Goal: Check status: Check status

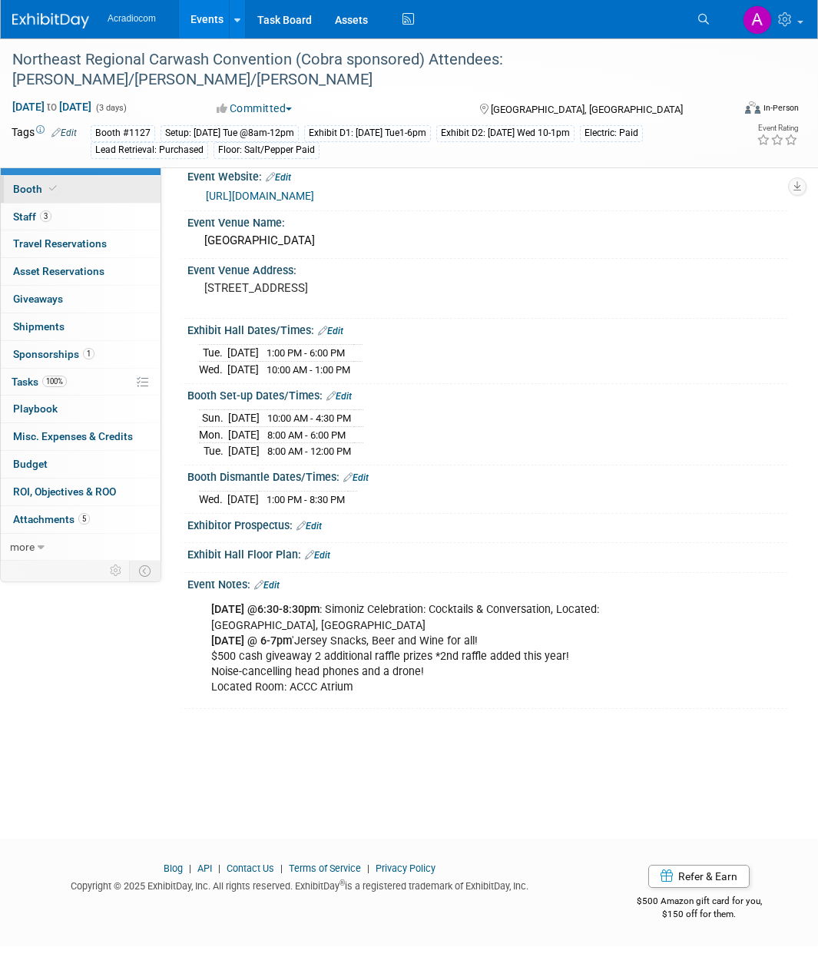
click at [113, 192] on link "Booth" at bounding box center [81, 189] width 160 height 27
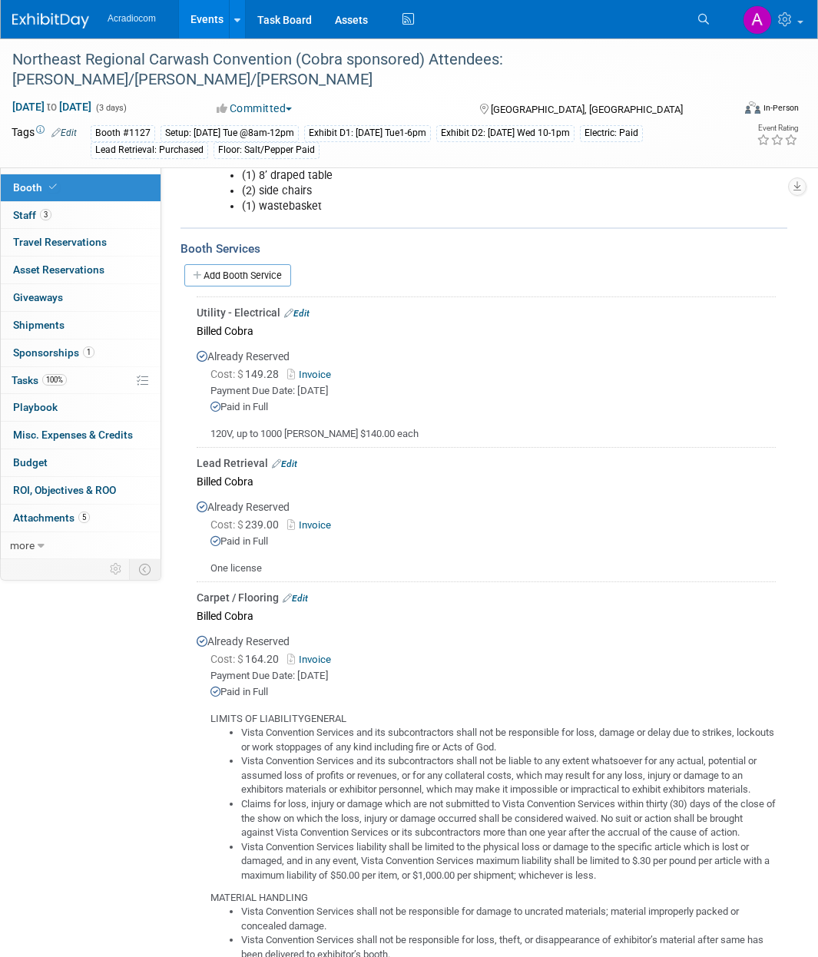
scroll to position [342, 0]
click at [318, 523] on link "Invoice" at bounding box center [312, 527] width 50 height 12
click at [88, 513] on span "5" at bounding box center [84, 517] width 12 height 12
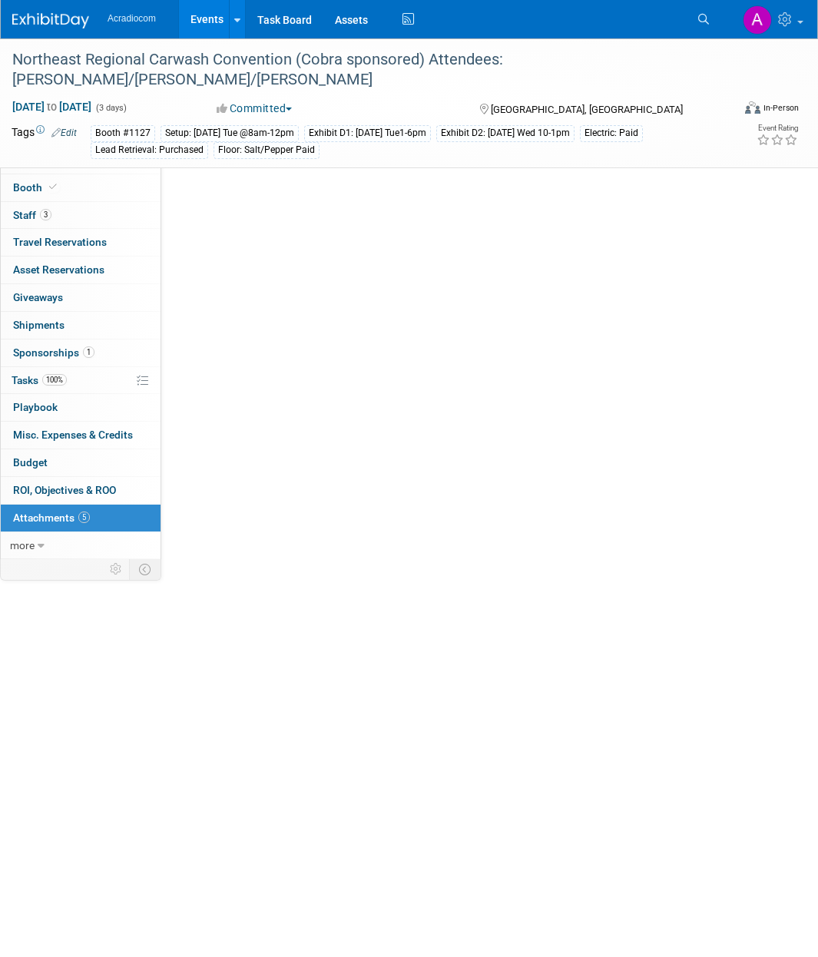
scroll to position [0, 0]
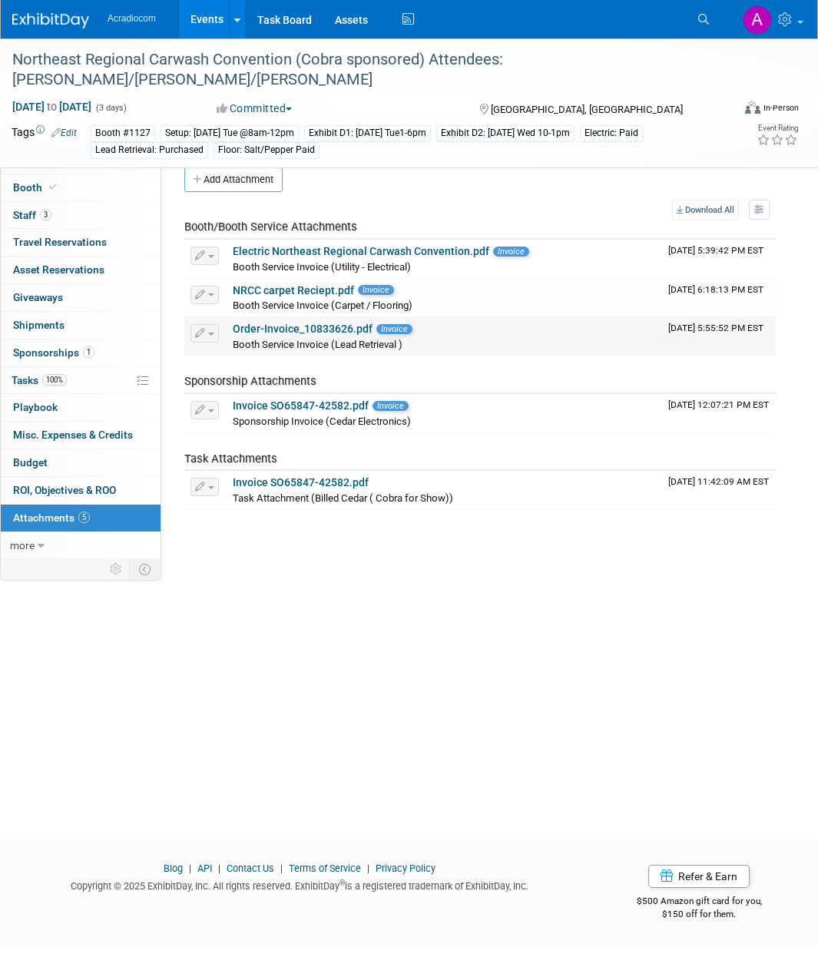
click at [329, 332] on link "Order-Invoice_10833626.pdf" at bounding box center [303, 328] width 140 height 12
click at [551, 626] on div "Northeast Regional Carwash Convention (Cobra sponsored) Attendees: Dennis/Mike/…" at bounding box center [409, 424] width 818 height 772
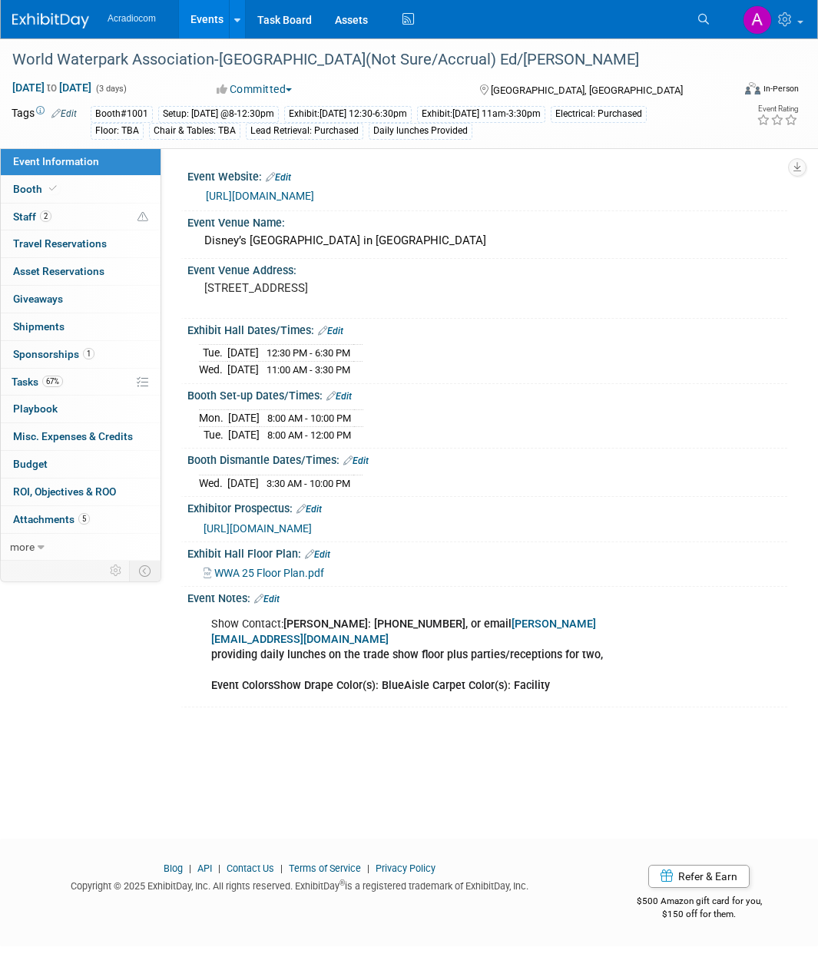
click at [106, 954] on body "Acradiocom Events Add Event Bulk Upload Events Shareable Event Boards Recently …" at bounding box center [409, 478] width 818 height 957
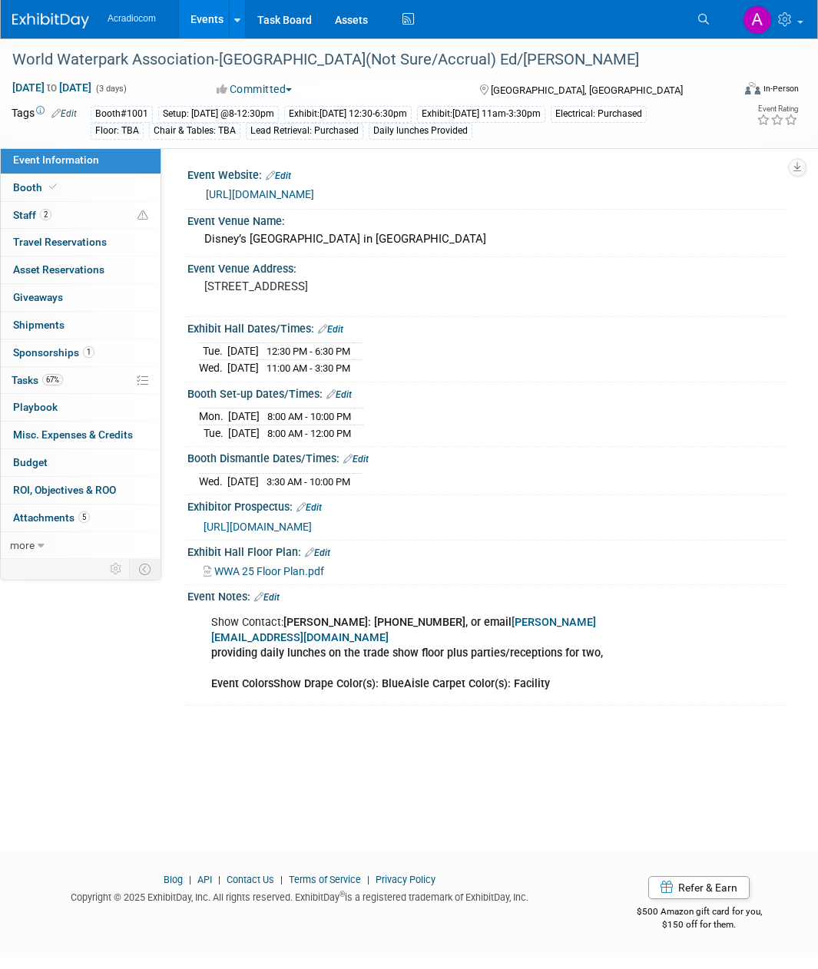
click at [379, 729] on div "World Waterpark Association-Kenwood(Not Sure/Accrual) Ed/Mike Oct 20, 2025 to O…" at bounding box center [409, 430] width 818 height 784
click at [75, 193] on link "Booth" at bounding box center [81, 187] width 160 height 27
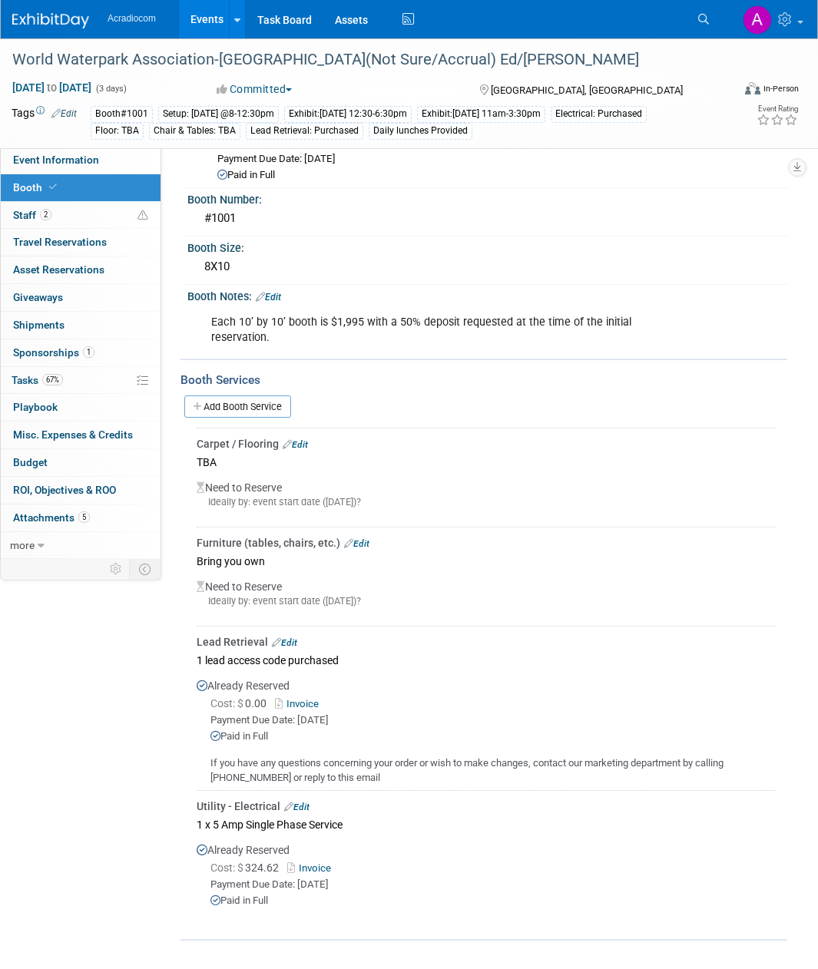
scroll to position [77, 0]
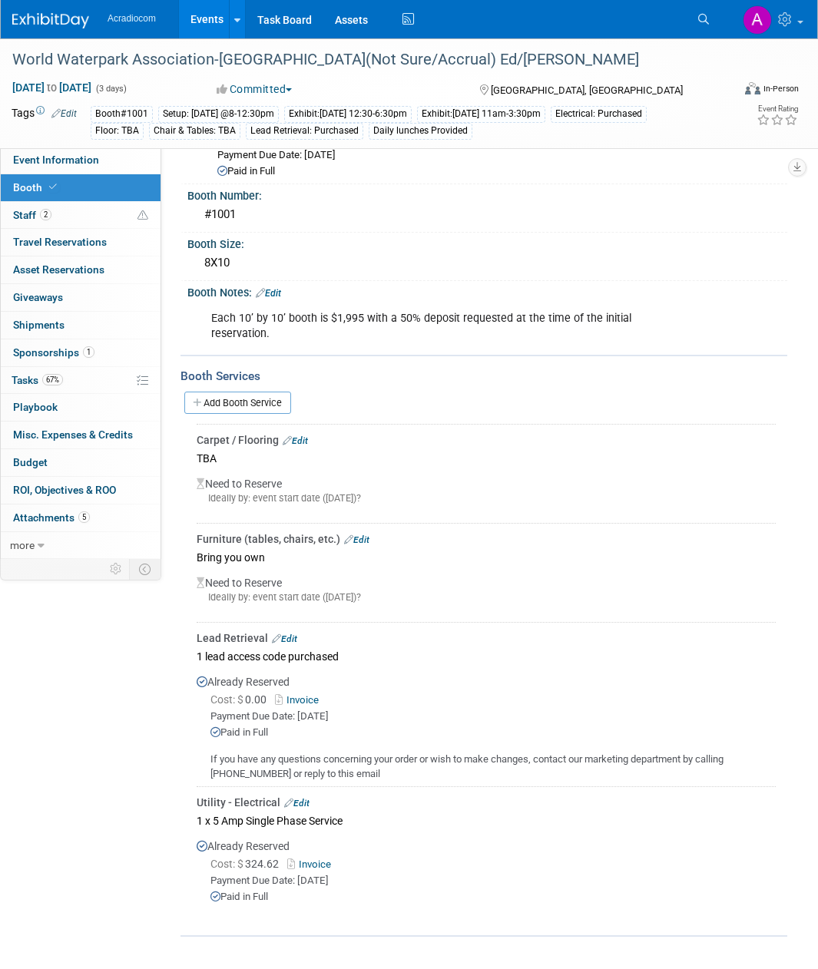
click at [311, 700] on link "Invoice" at bounding box center [300, 700] width 50 height 12
click at [286, 638] on link "Edit" at bounding box center [284, 638] width 25 height 11
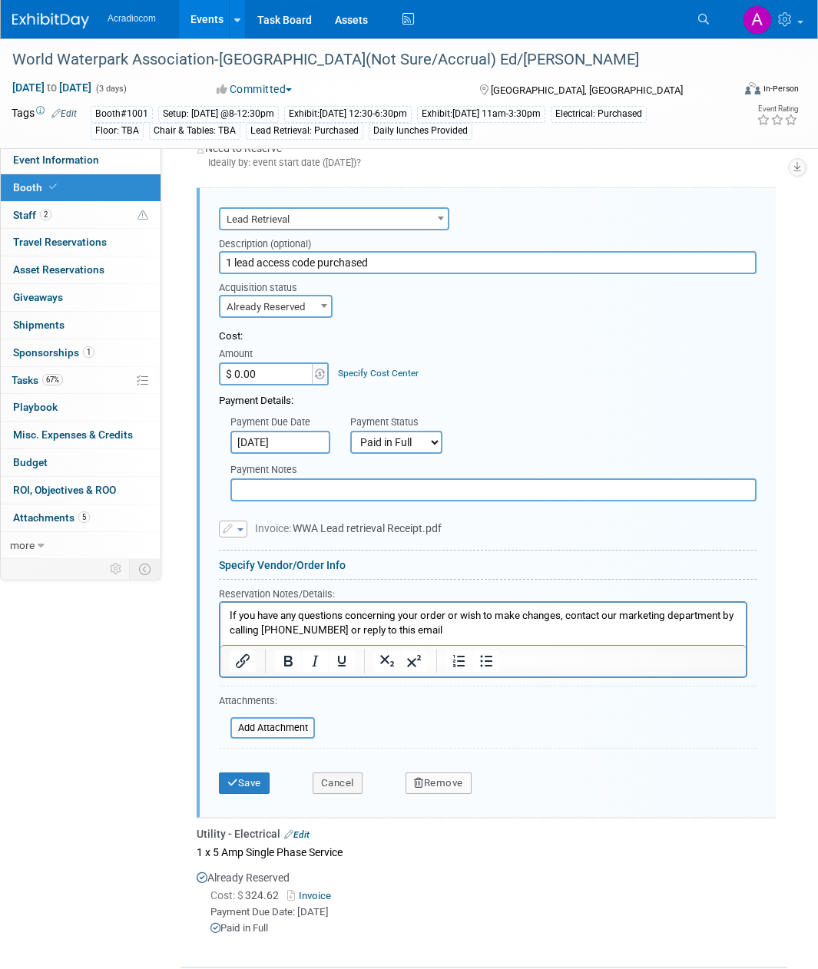
scroll to position [0, 0]
paste input "393.81"
type input "$ 393.81"
click at [255, 784] on button "Save" at bounding box center [244, 782] width 51 height 21
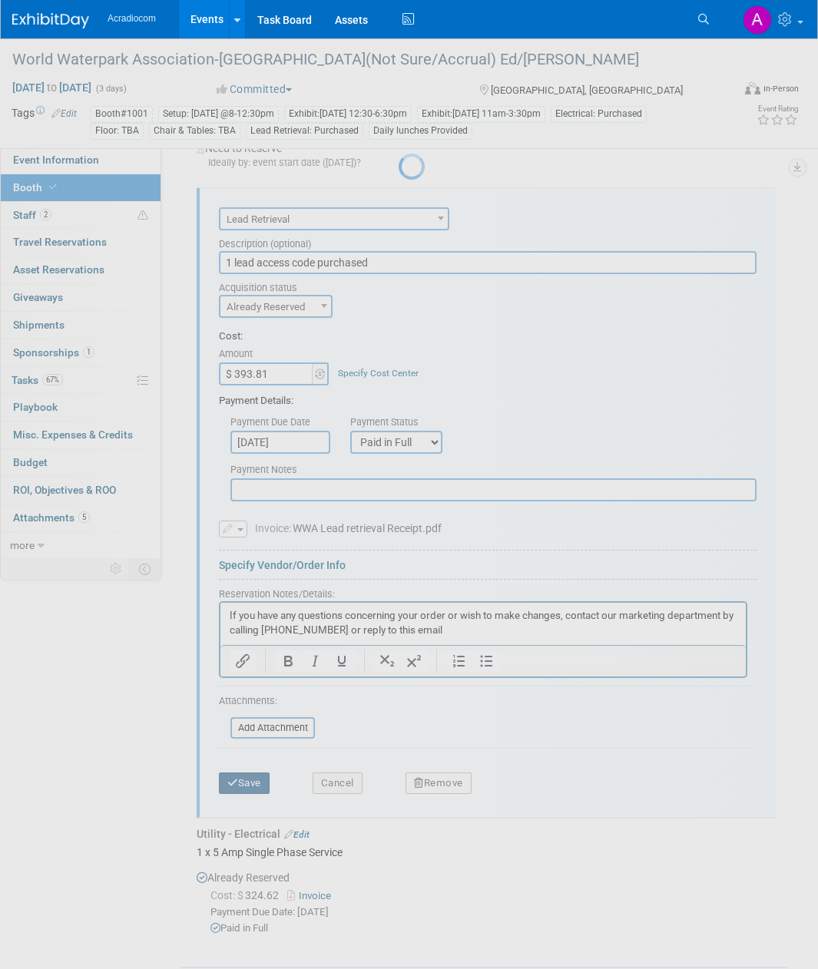
scroll to position [208, 0]
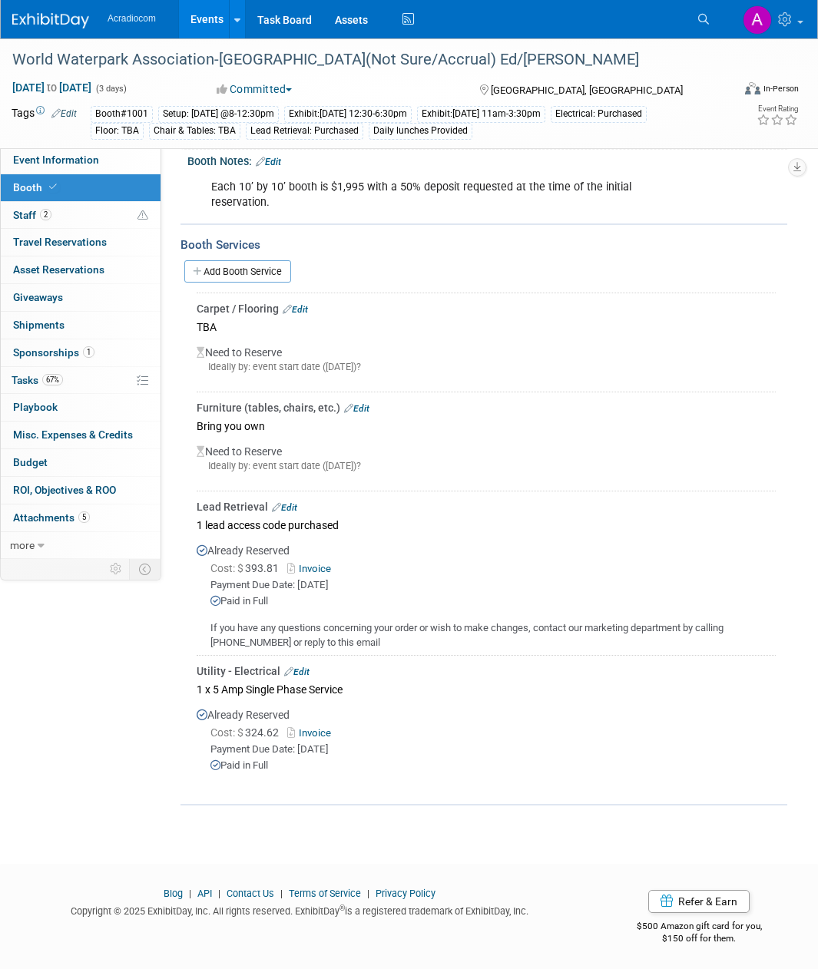
click at [326, 729] on link "Invoice" at bounding box center [312, 733] width 50 height 12
drag, startPoint x: 283, startPoint y: 729, endPoint x: 249, endPoint y: 729, distance: 33.8
click at [250, 729] on span "Cost: $ 324.62" at bounding box center [247, 732] width 74 height 12
copy span "324.62"
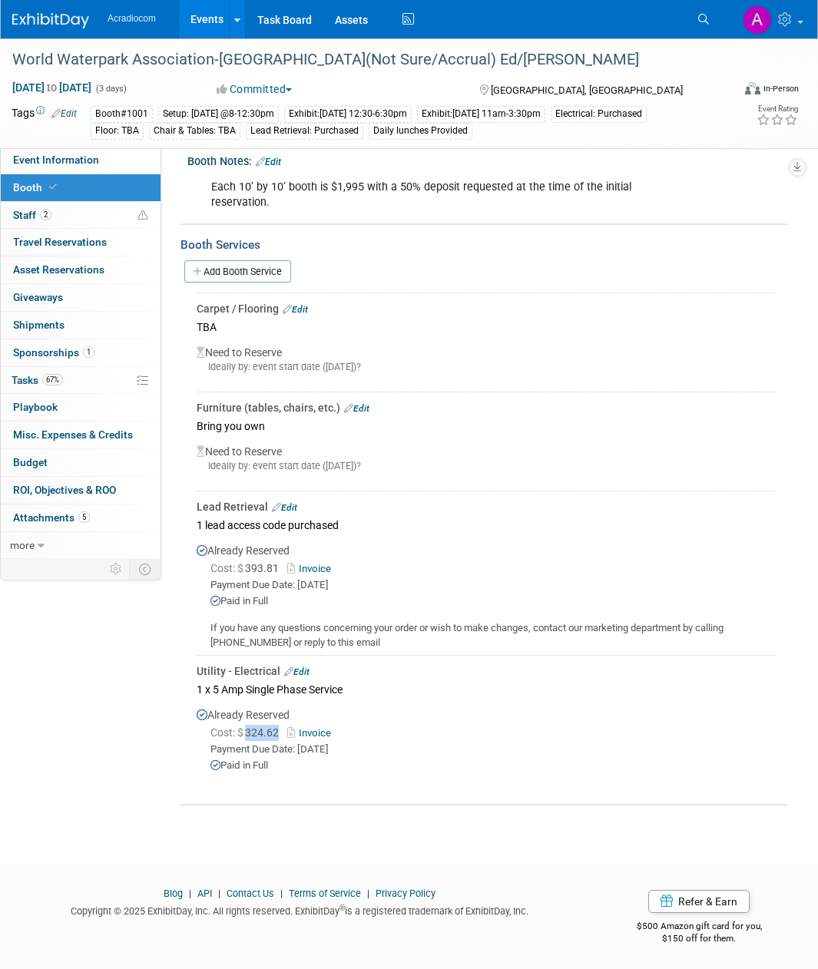
drag, startPoint x: 738, startPoint y: 626, endPoint x: 313, endPoint y: 639, distance: 424.8
click at [317, 639] on div "If you have any questions concerning your order or wish to make changes, contac…" at bounding box center [486, 629] width 579 height 41
click at [252, 639] on div "If you have any questions concerning your order or wish to make changes, contac…" at bounding box center [486, 629] width 579 height 41
drag, startPoint x: 208, startPoint y: 624, endPoint x: 413, endPoint y: 640, distance: 205.6
click at [413, 640] on div "If you have any questions concerning your order or wish to make changes, contac…" at bounding box center [486, 629] width 579 height 41
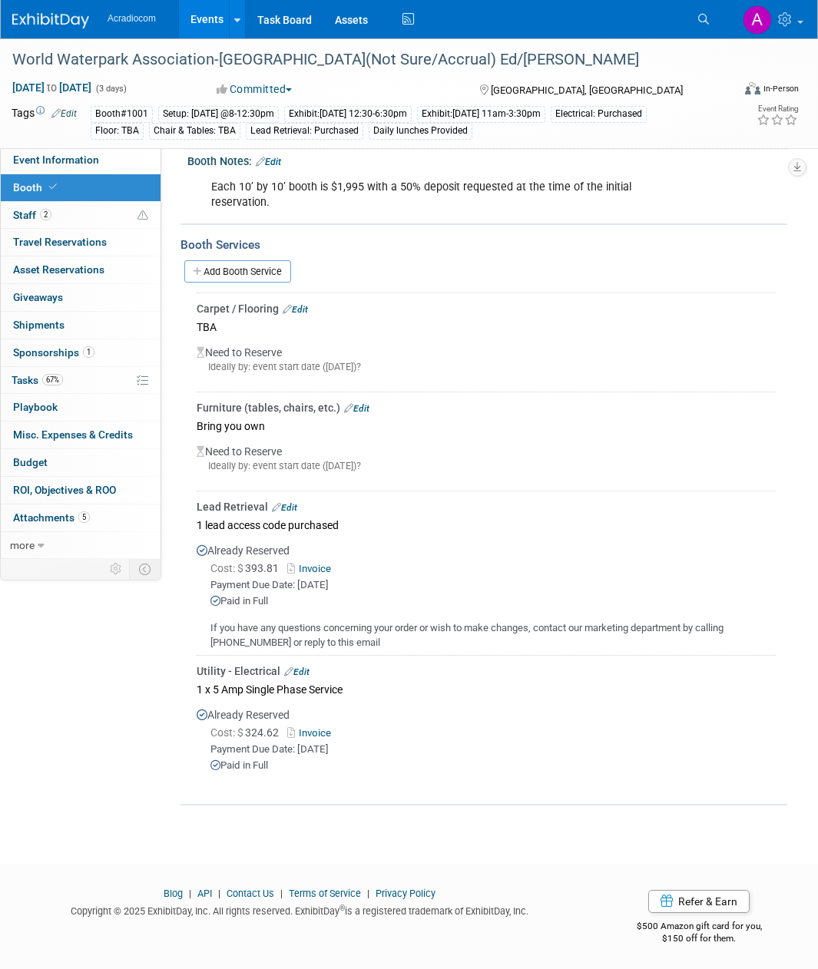
copy div "If you have any questions concerning your order or wish to make changes, contac…"
click at [413, 693] on div "1 x 5 Amp Single Phase Service" at bounding box center [486, 689] width 579 height 21
click at [101, 223] on link "2 Staff 2" at bounding box center [81, 215] width 160 height 27
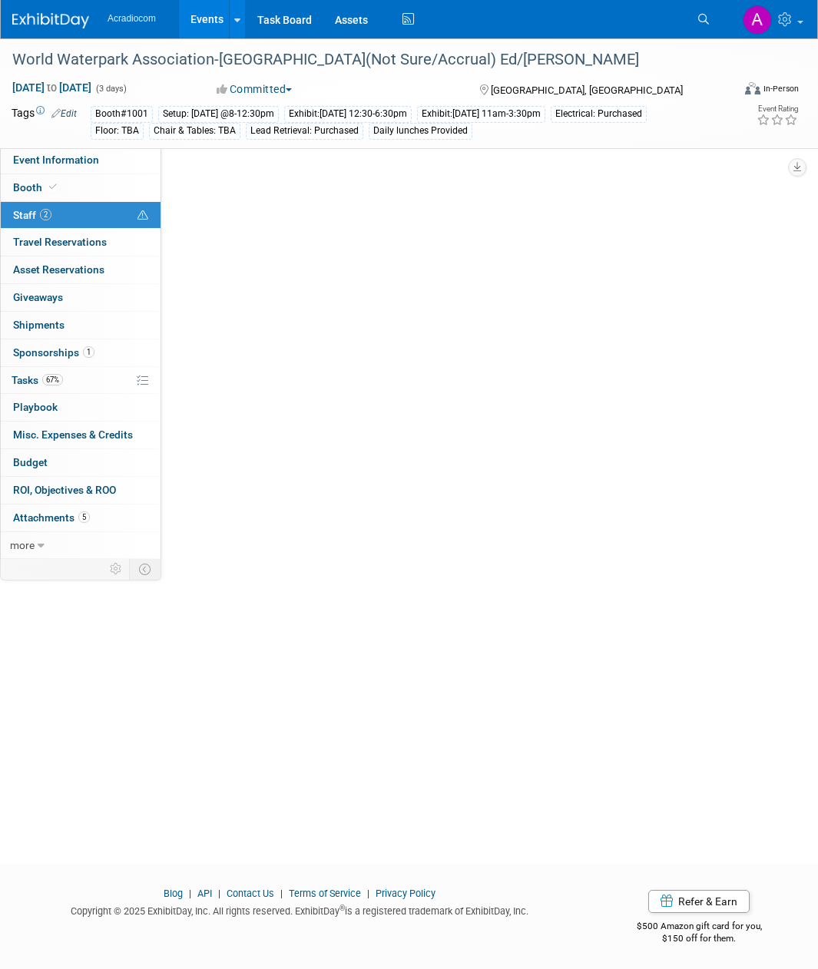
scroll to position [0, 0]
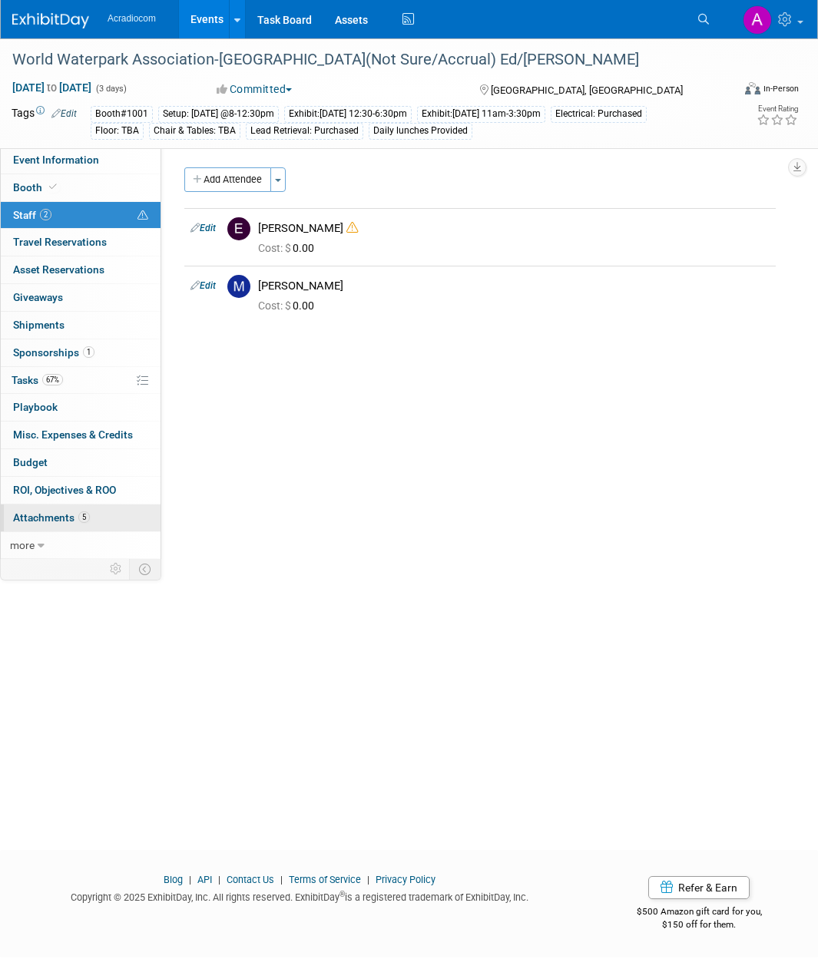
click at [120, 511] on link "5 Attachments 5" at bounding box center [81, 517] width 160 height 27
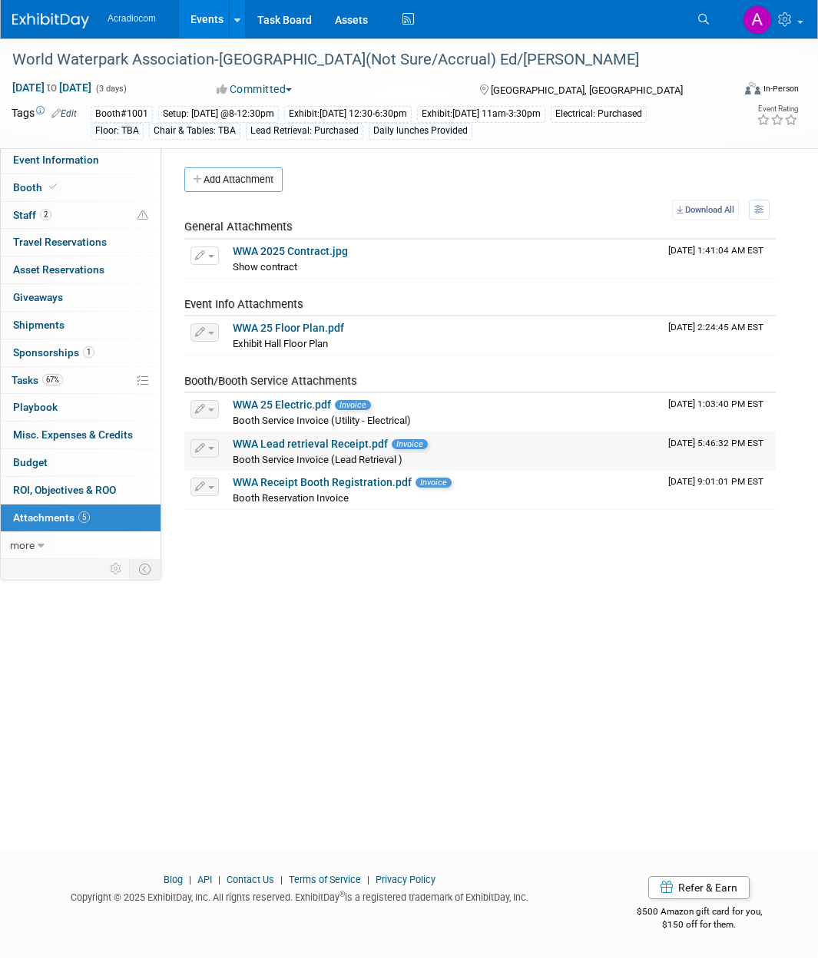
click at [329, 445] on link "WWA Lead retrieval Receipt.pdf" at bounding box center [310, 444] width 155 height 12
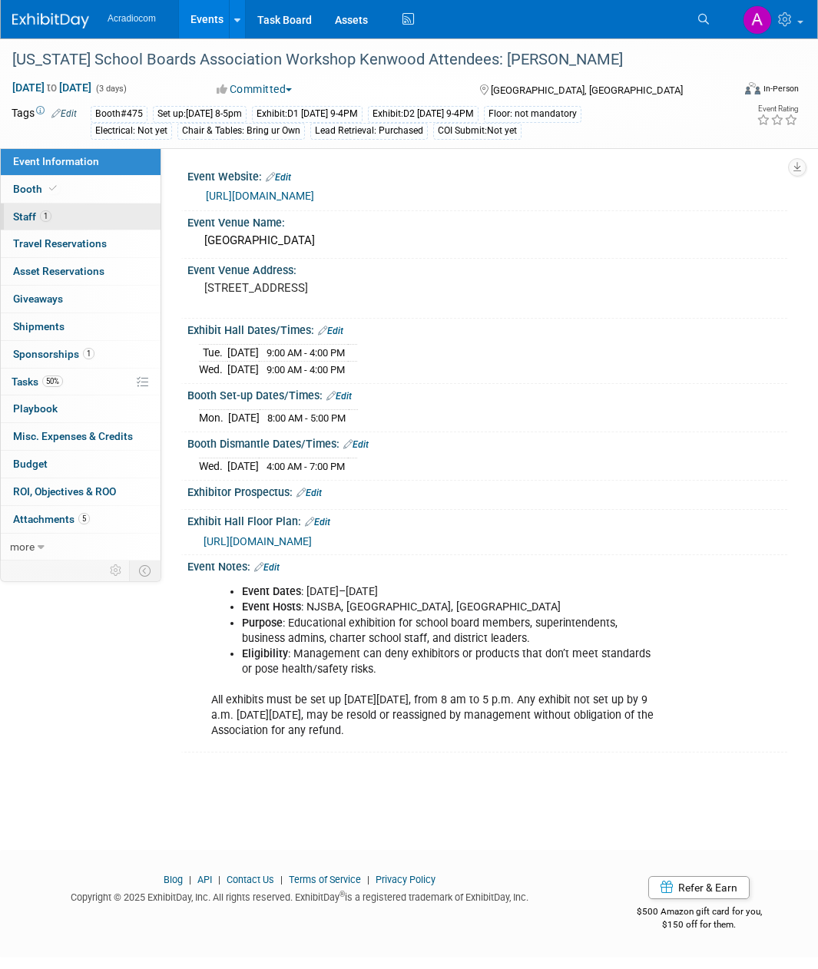
click at [88, 212] on link "1 Staff 1" at bounding box center [81, 216] width 160 height 27
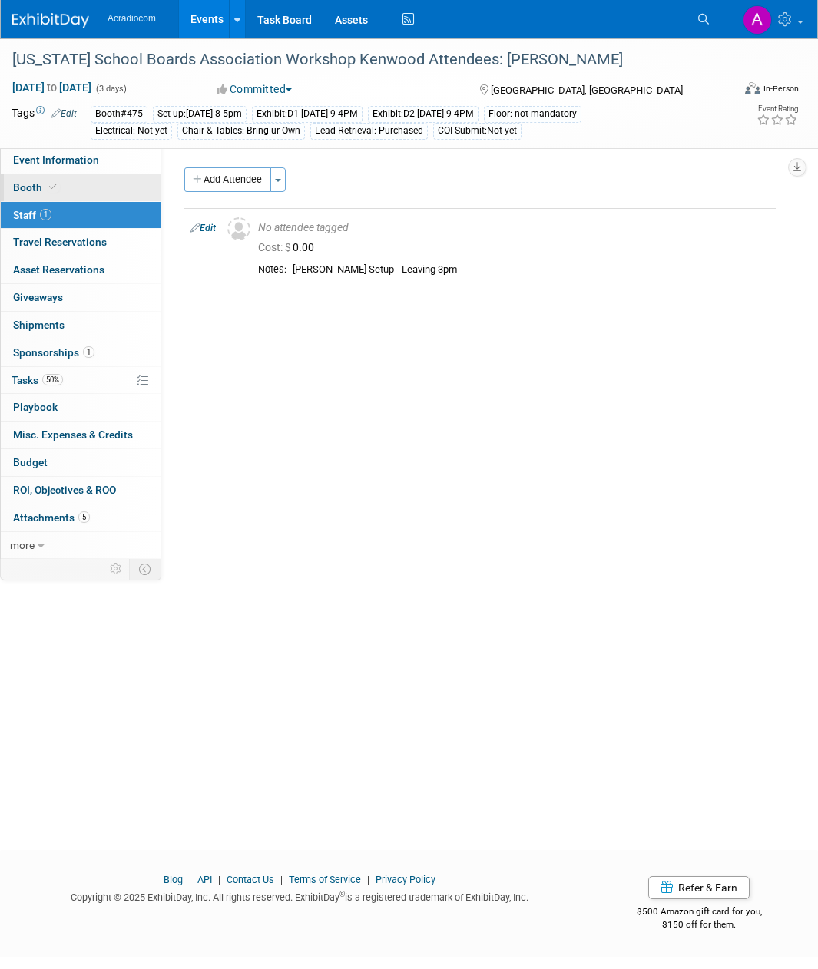
click at [86, 185] on link "Booth" at bounding box center [81, 187] width 160 height 27
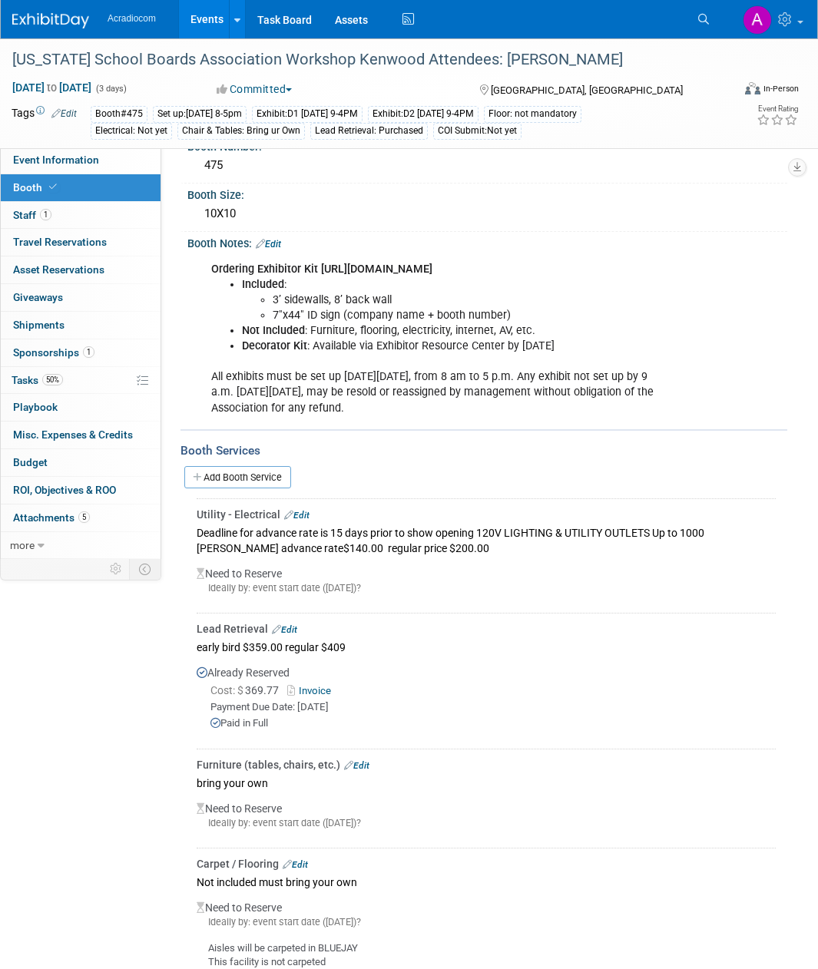
scroll to position [154, 0]
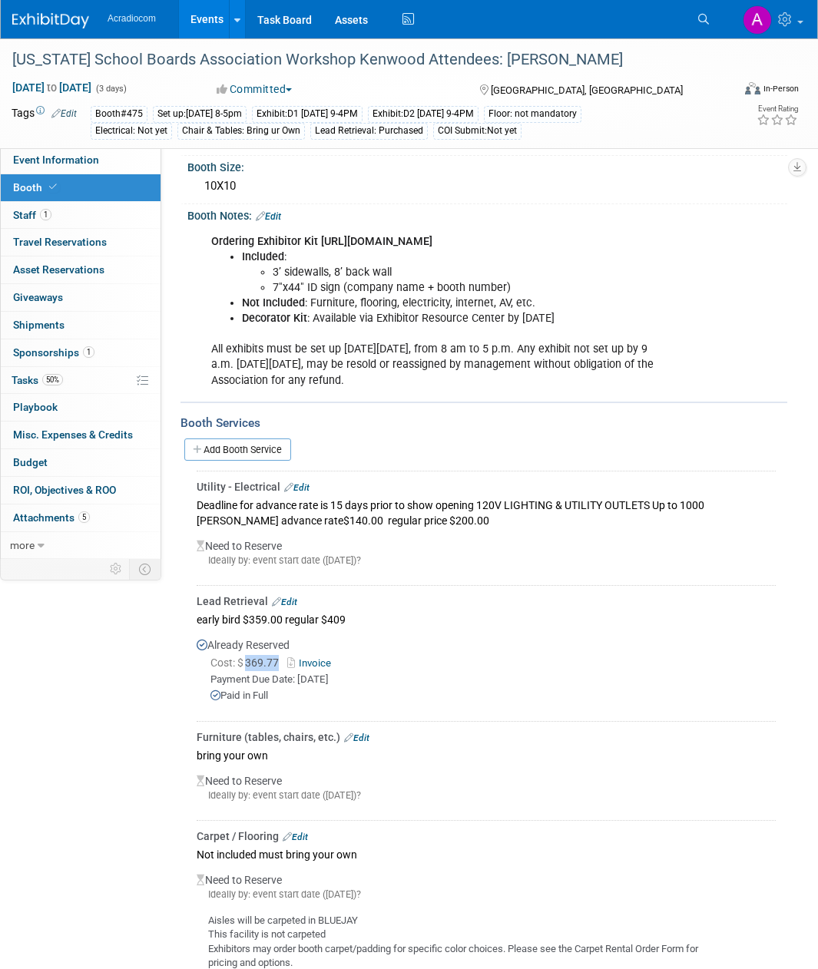
drag, startPoint x: 279, startPoint y: 678, endPoint x: 247, endPoint y: 680, distance: 32.3
click at [247, 669] on span "Cost: $ 369.77" at bounding box center [247, 663] width 74 height 12
copy span "369.77"
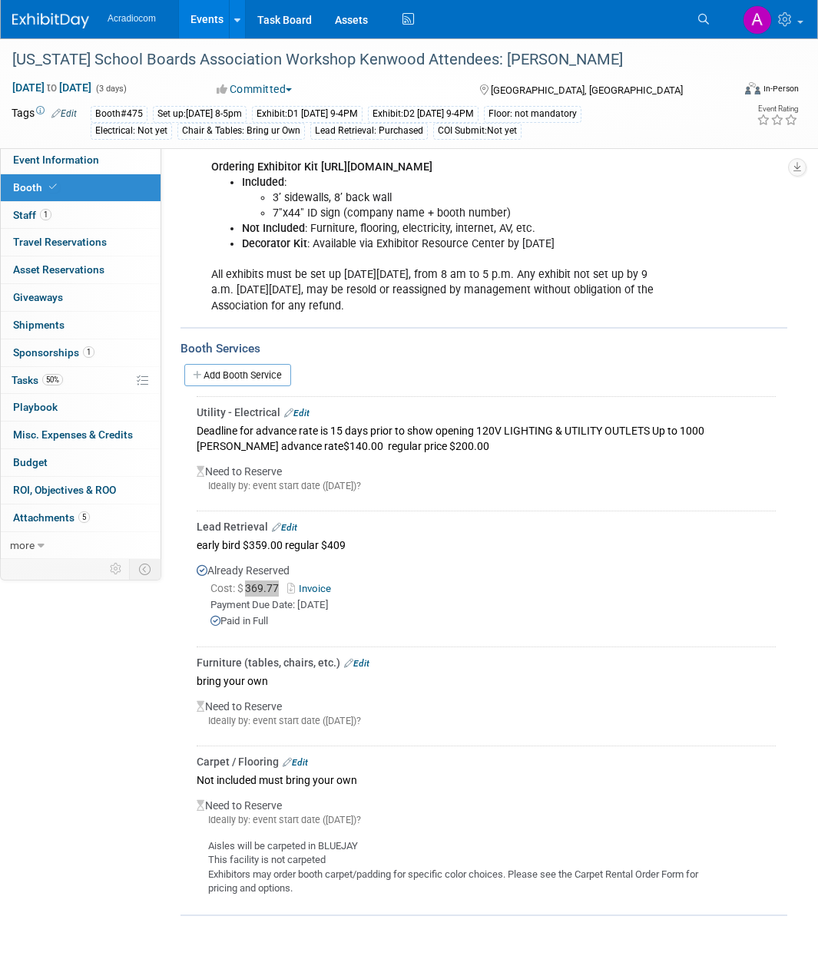
scroll to position [230, 0]
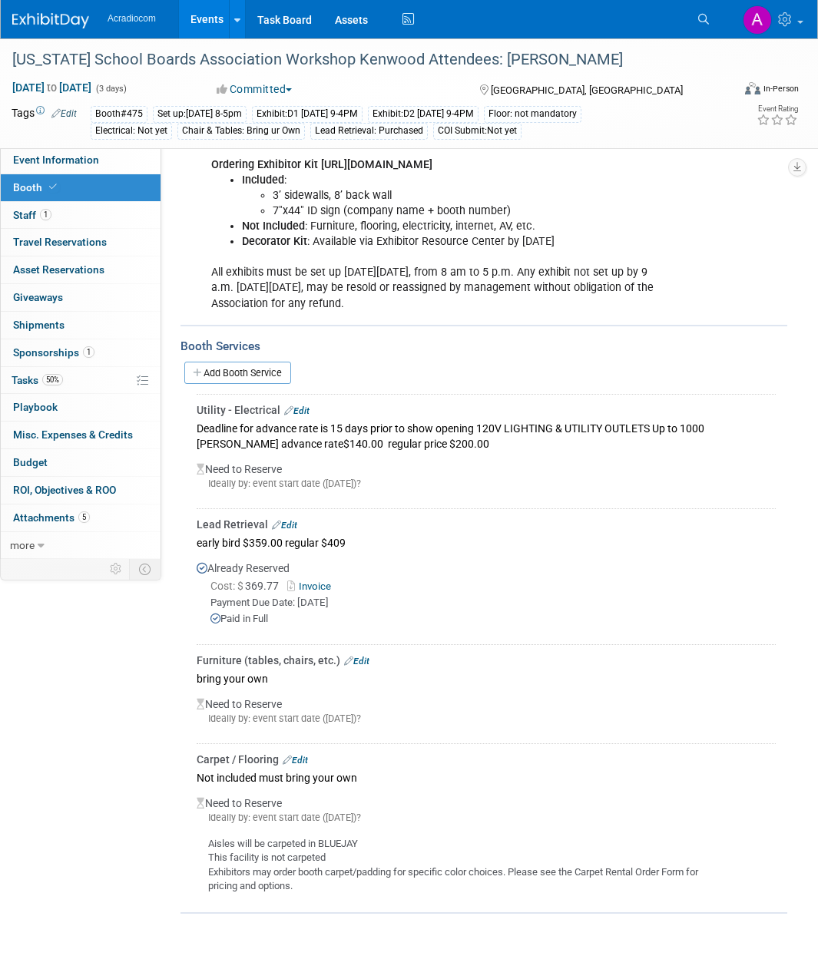
click at [489, 571] on div "Already Reserved Cost: $ 369.77 Invoice Payment Due Date: Sep 9, 2025 Paid in F…" at bounding box center [486, 596] width 579 height 86
click at [312, 592] on link "Invoice" at bounding box center [312, 586] width 50 height 12
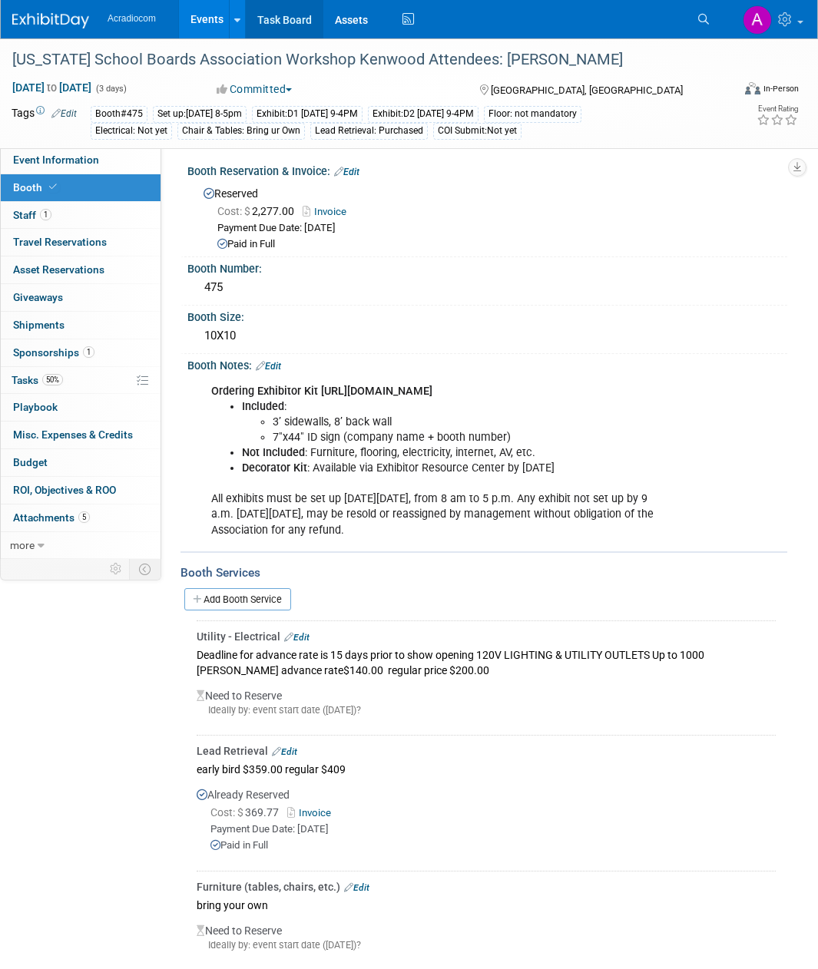
scroll to position [0, 0]
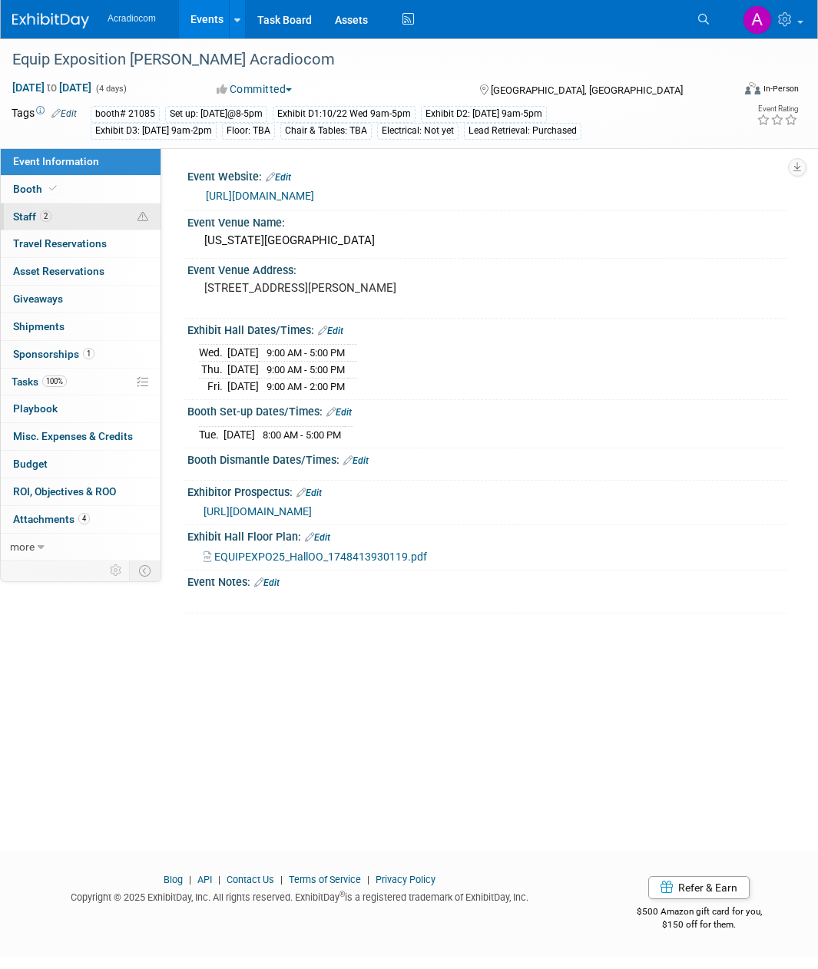
click at [71, 220] on link "2 Staff 2" at bounding box center [81, 216] width 160 height 27
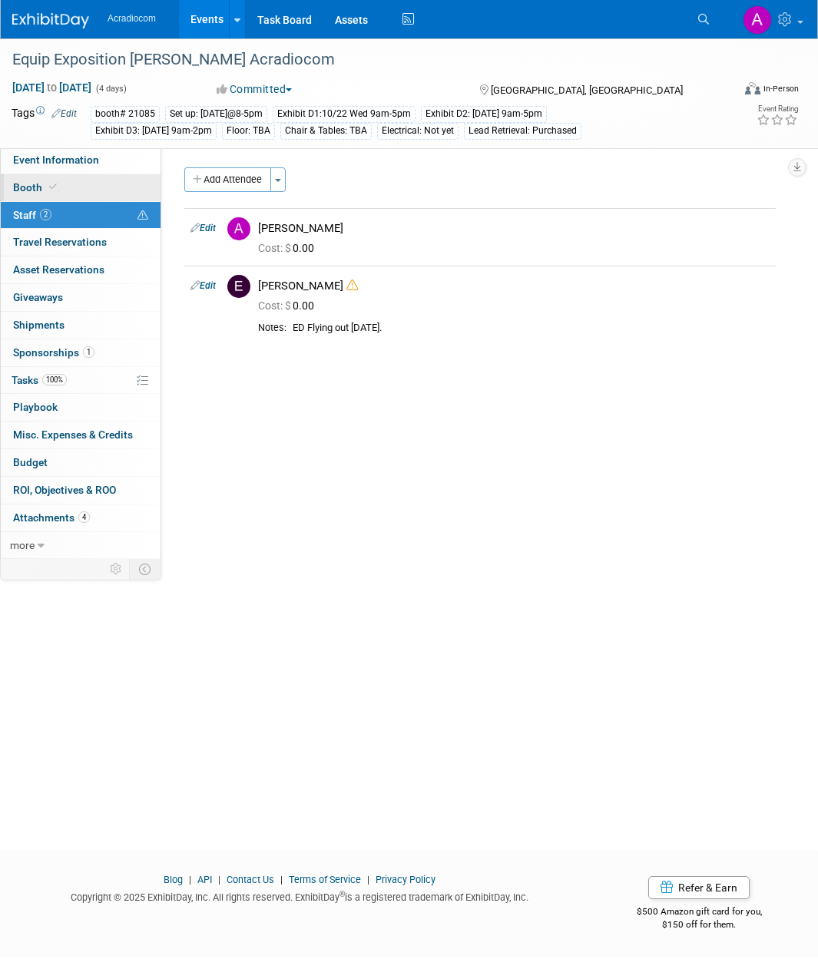
click at [93, 194] on link "Booth" at bounding box center [81, 187] width 160 height 27
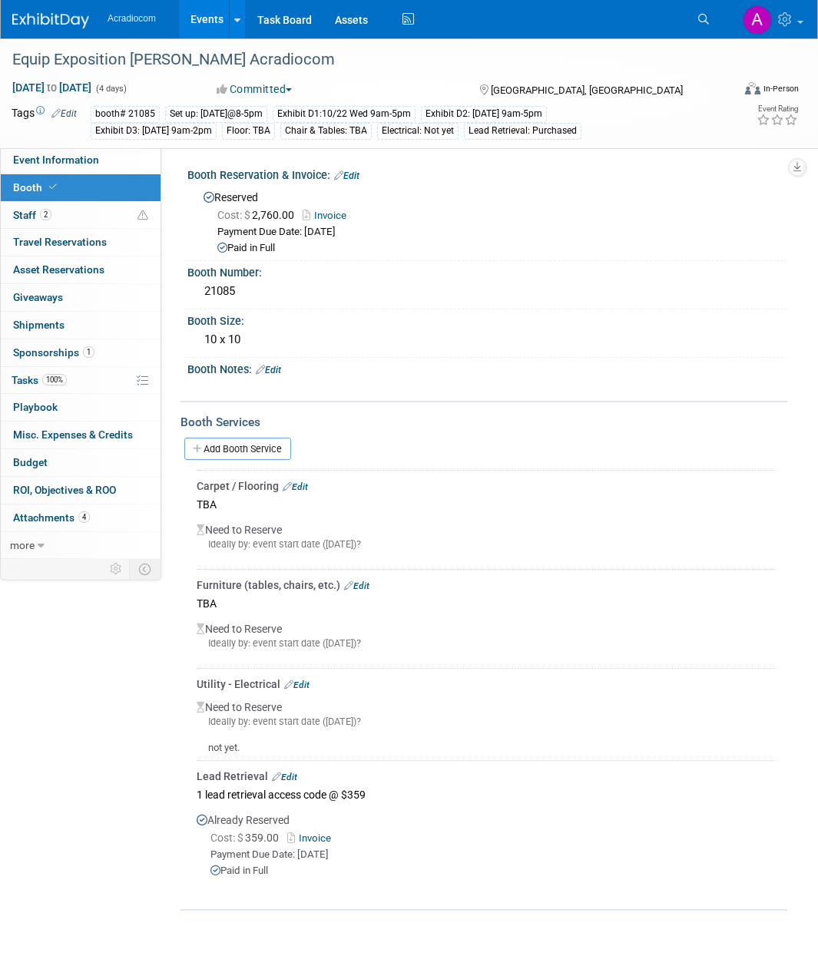
click at [322, 835] on link "Invoice" at bounding box center [312, 838] width 50 height 12
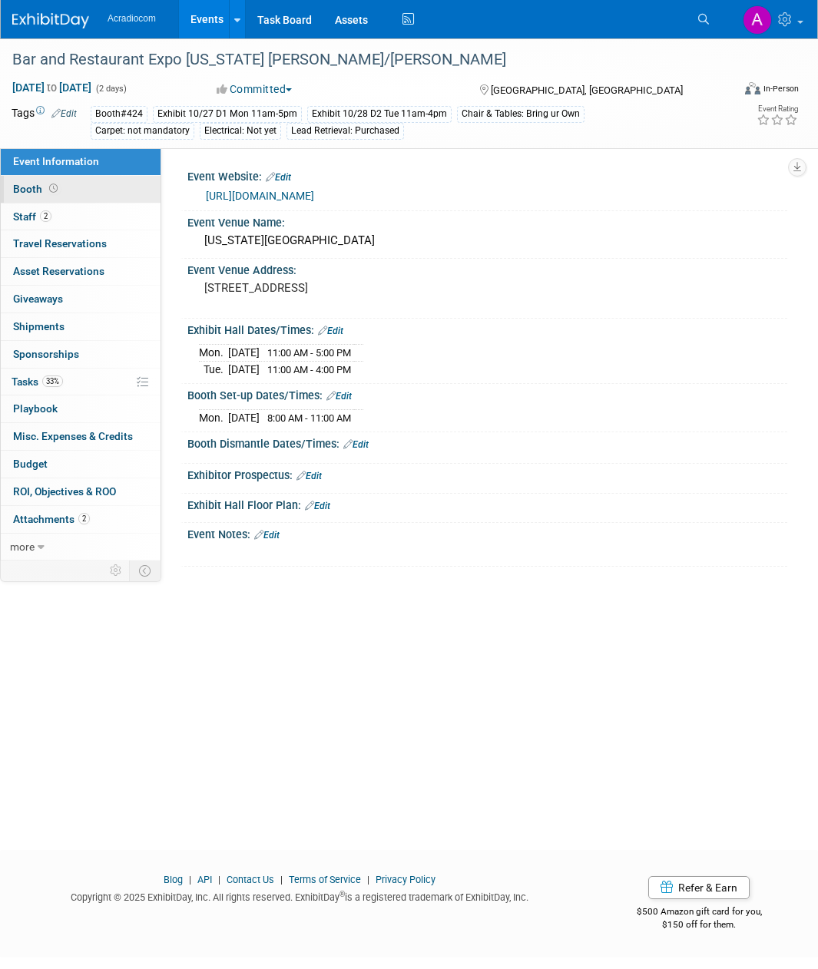
click at [86, 190] on link "Booth" at bounding box center [81, 189] width 160 height 27
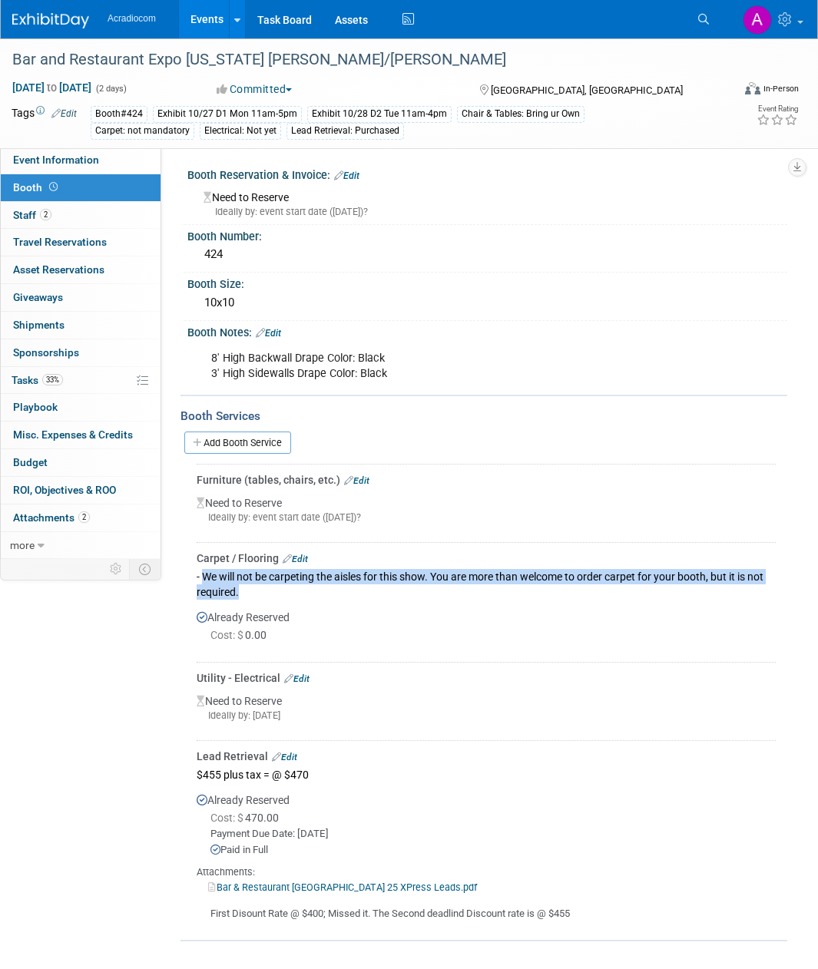
drag, startPoint x: 205, startPoint y: 574, endPoint x: 265, endPoint y: 597, distance: 64.2
click at [265, 597] on div "- We will not be carpeting the aisles for this show. You are more than welcome …" at bounding box center [486, 584] width 579 height 36
copy div "We will not be carpeting the aisles for this show. You are more than welcome to…"
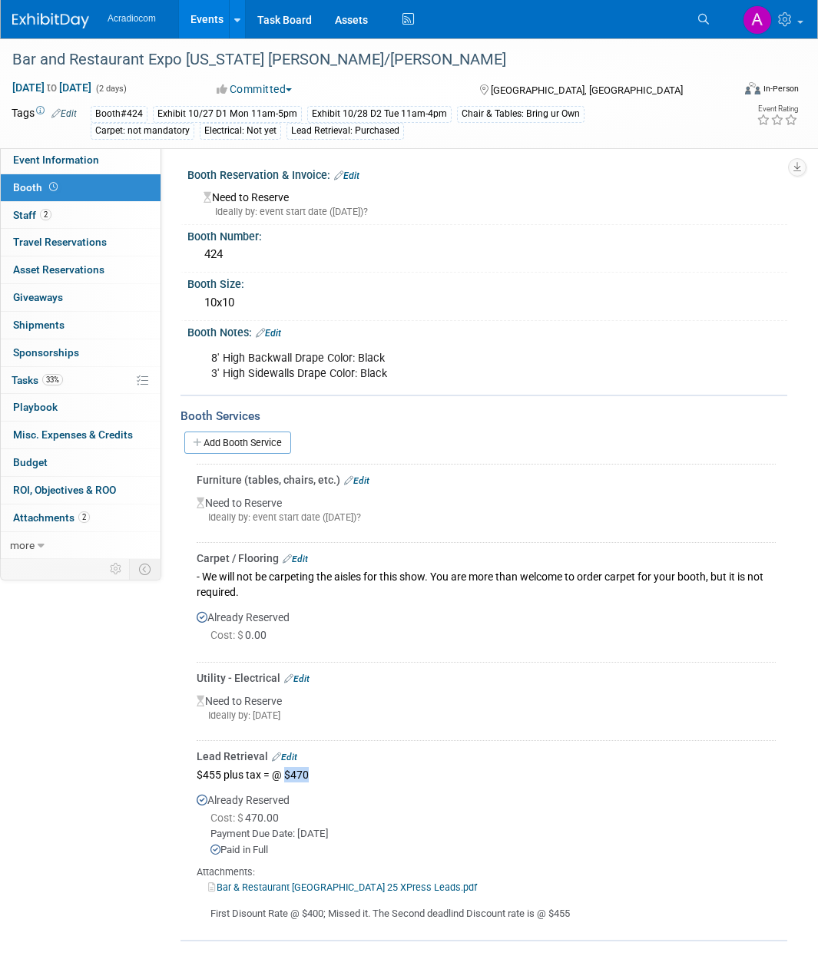
drag, startPoint x: 307, startPoint y: 776, endPoint x: 286, endPoint y: 773, distance: 21.0
click at [286, 773] on div "$455 plus tax = @ $470" at bounding box center [486, 774] width 579 height 21
copy div "$470"
click at [356, 808] on div "Already Reserved Cost: $ 470.00 Payment Due Date: Aug 20, 2025 Paid in Full Bar…" at bounding box center [486, 853] width 579 height 137
click at [339, 887] on link "Bar & Restaurant Denver 25 XPress Leads.pdf" at bounding box center [342, 887] width 269 height 12
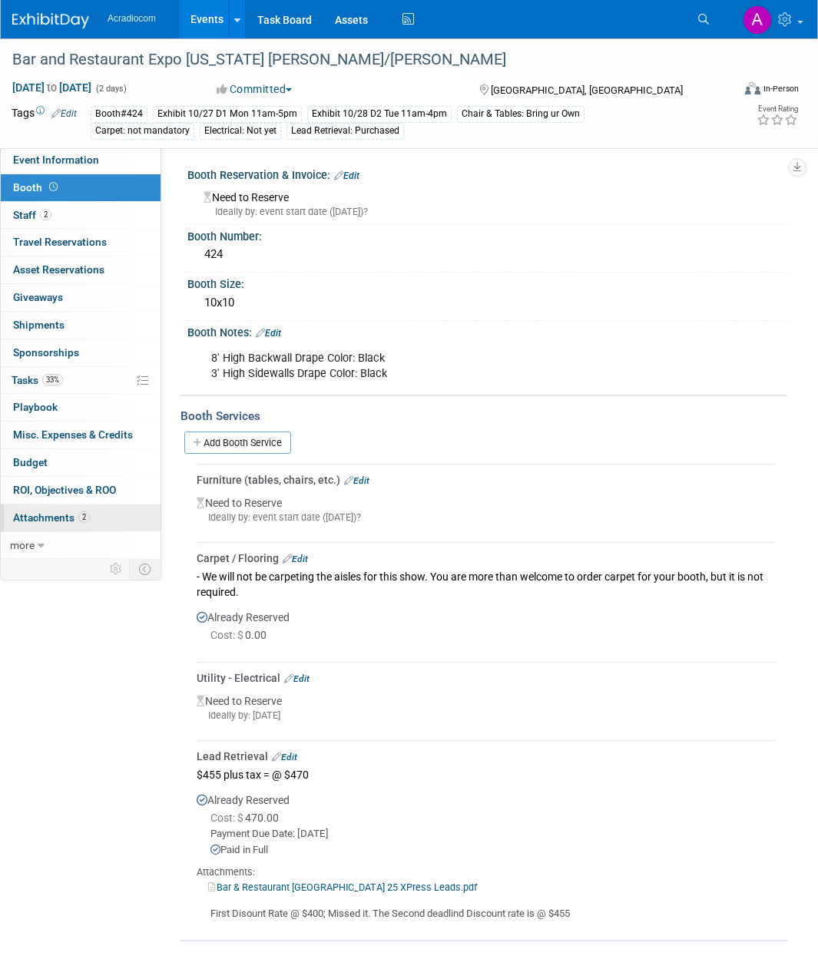
click at [130, 521] on link "2 Attachments 2" at bounding box center [81, 517] width 160 height 27
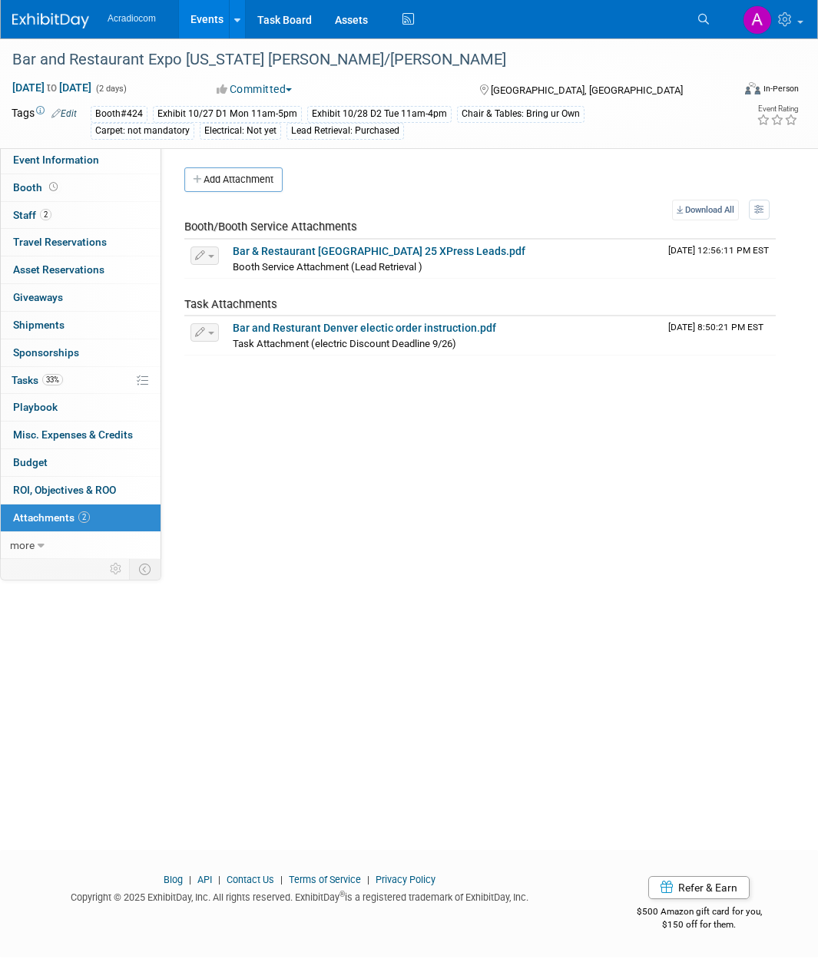
click at [585, 643] on div "Bar and Restaurant Expo Colorado Kenwood Anthony/Mike Oct 27, 2025 to Oct 28, 2…" at bounding box center [409, 430] width 818 height 784
click at [451, 322] on link "Bar and Resturant Denver electic order instruction.pdf" at bounding box center [364, 328] width 263 height 12
click at [386, 324] on link "Bar and Resturant Denver electic order instruction.pdf" at bounding box center [364, 328] width 263 height 12
click at [283, 24] on link "Task Board" at bounding box center [285, 19] width 78 height 38
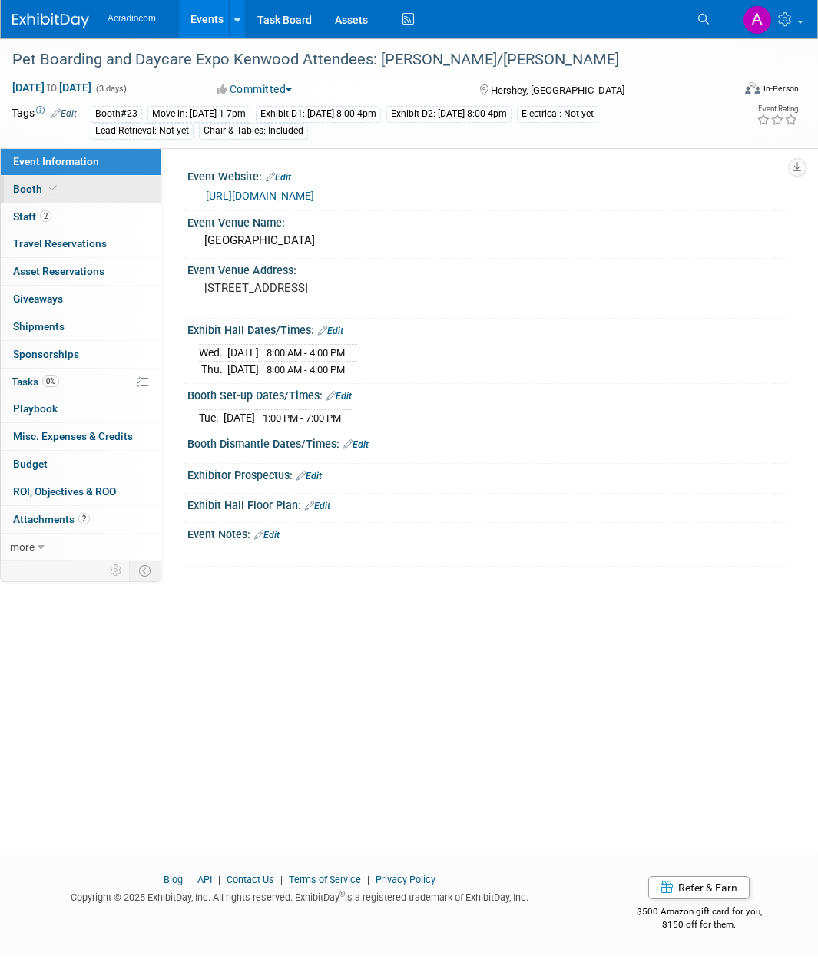
click at [111, 184] on link "Booth" at bounding box center [81, 189] width 160 height 27
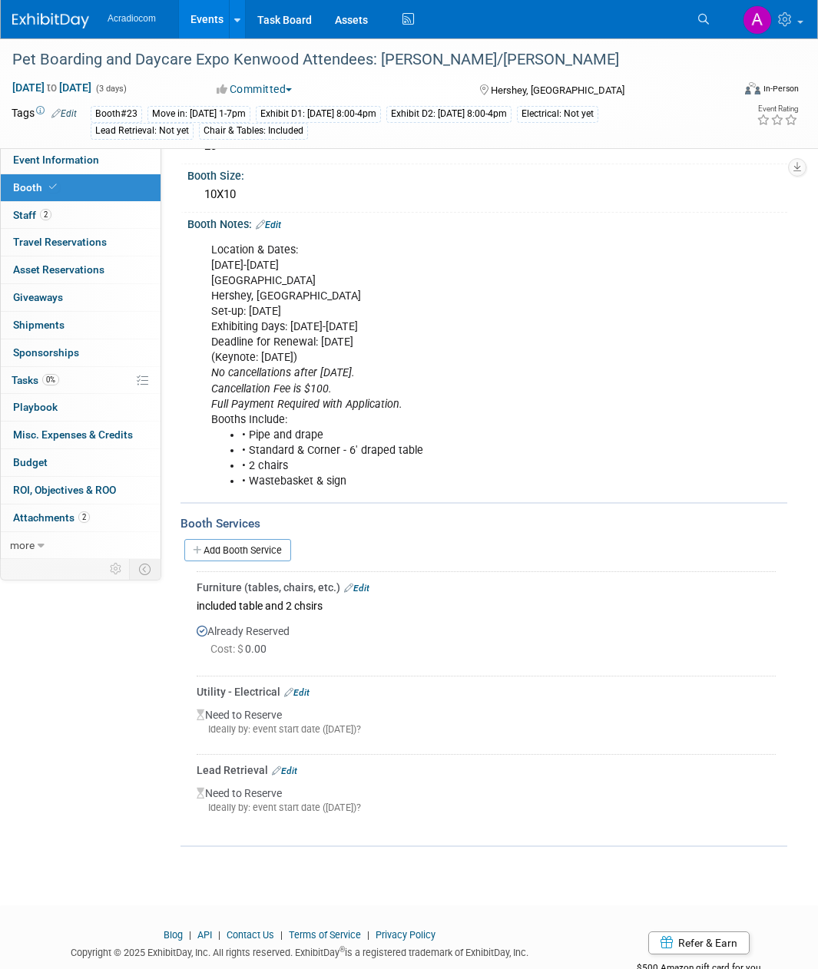
scroll to position [154, 0]
